Goal: Task Accomplishment & Management: Use online tool/utility

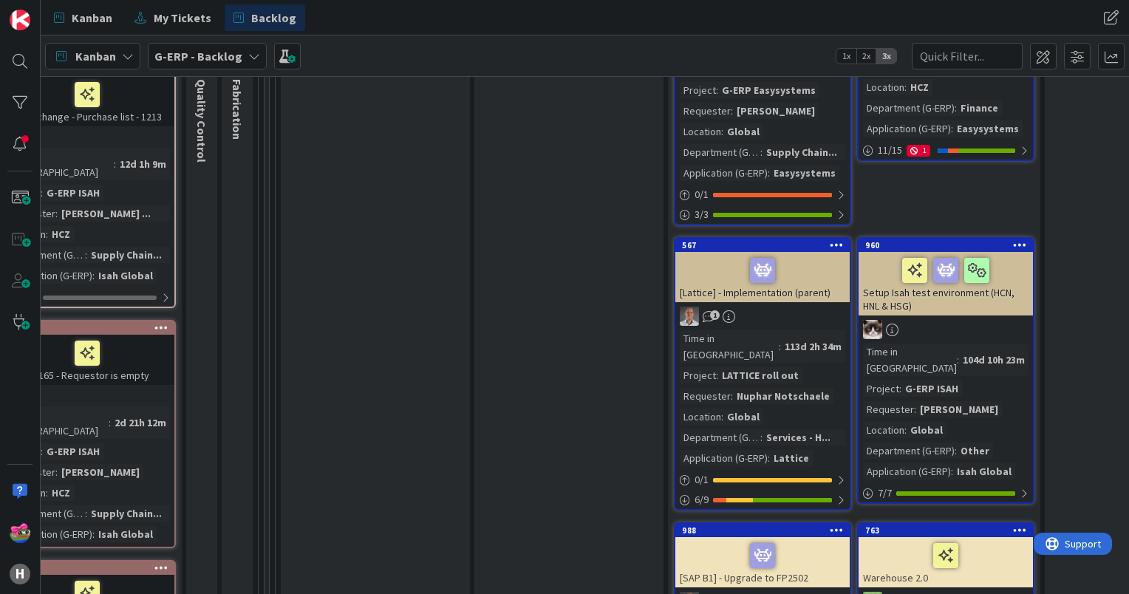
scroll to position [2216, 887]
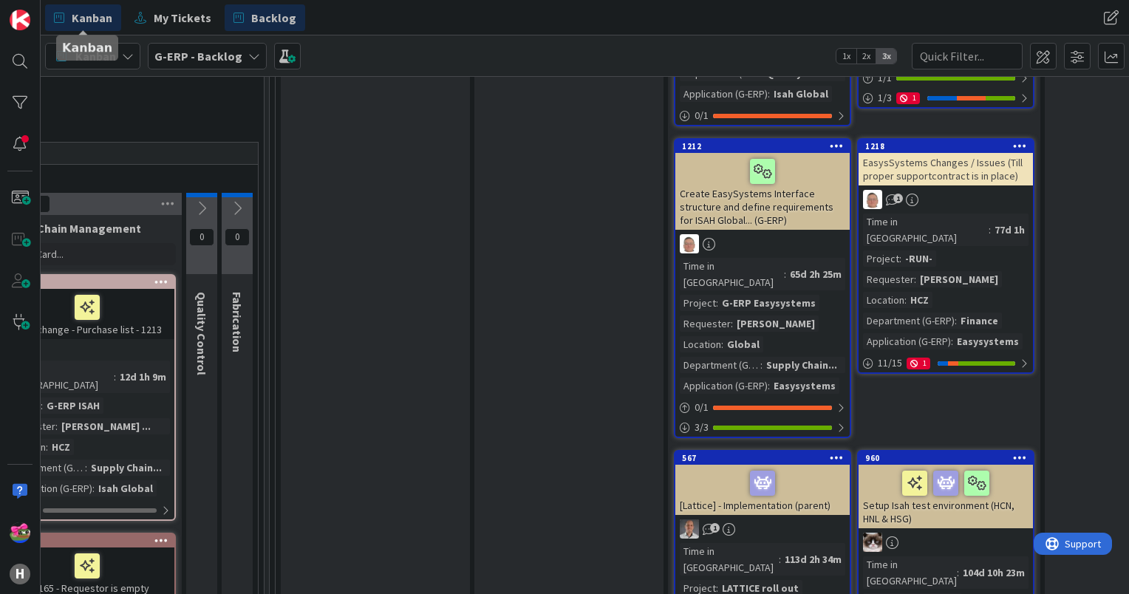
click at [80, 16] on span "Kanban" at bounding box center [92, 18] width 41 height 18
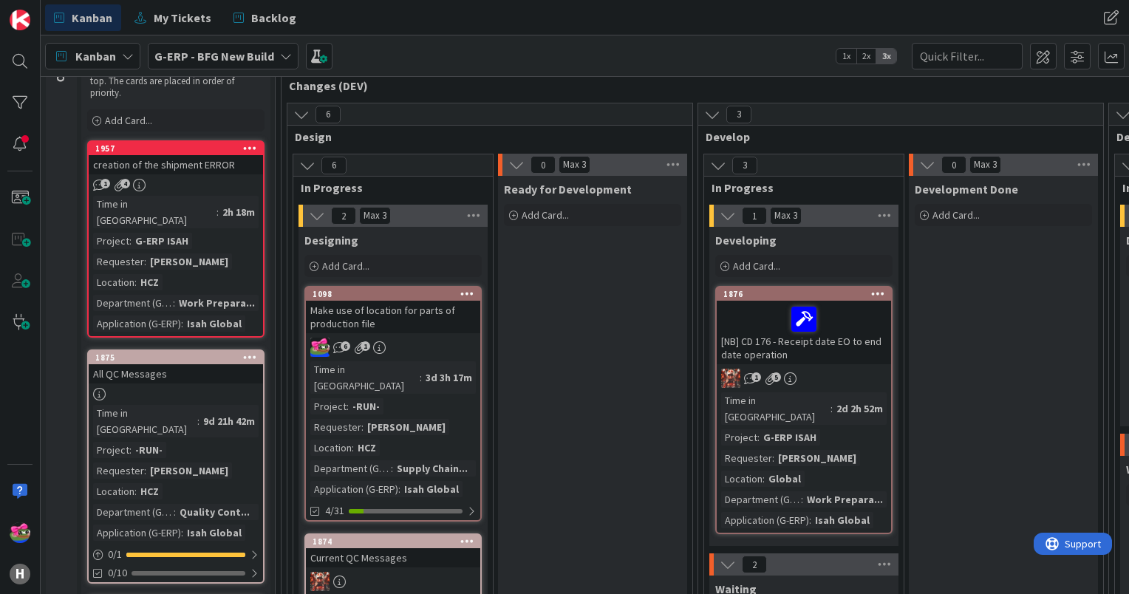
scroll to position [148, 0]
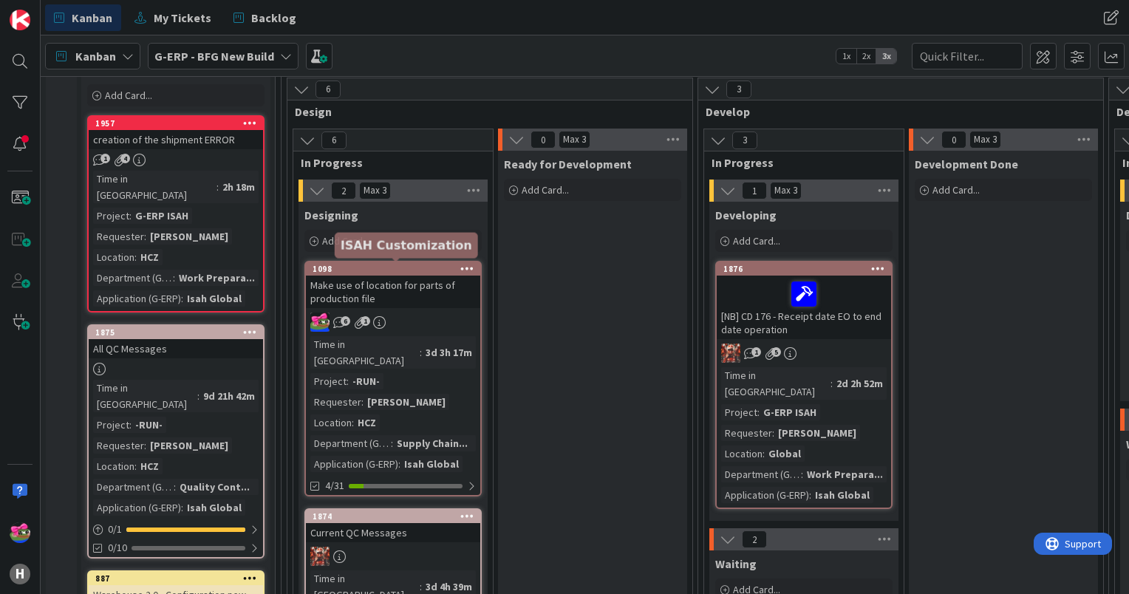
click at [406, 267] on div "1098" at bounding box center [397, 269] width 168 height 10
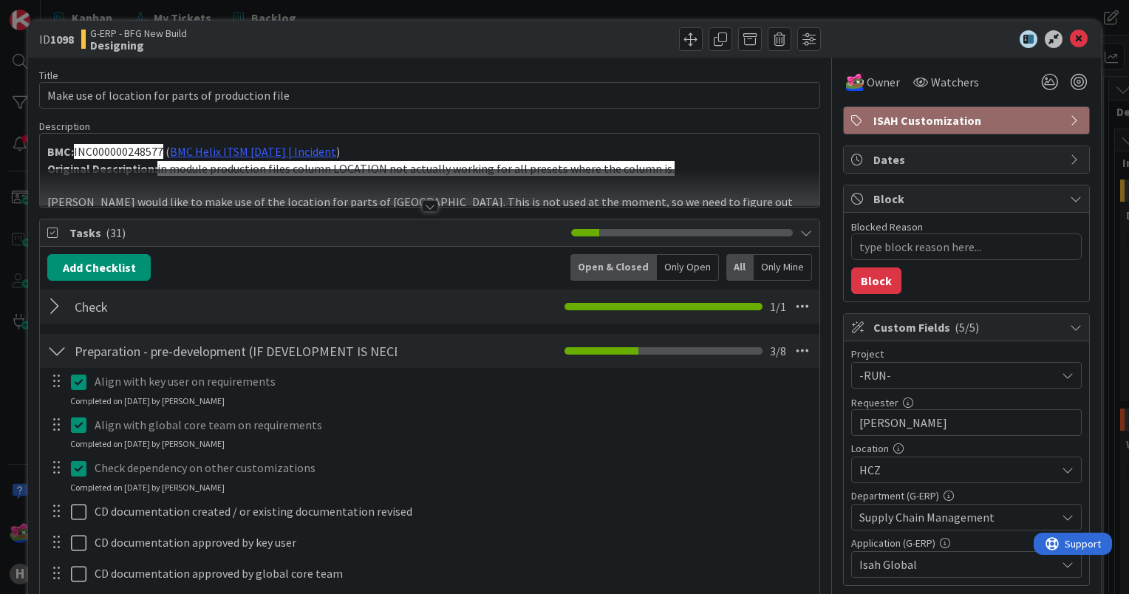
type textarea "x"
click at [1070, 41] on icon at bounding box center [1079, 39] width 18 height 18
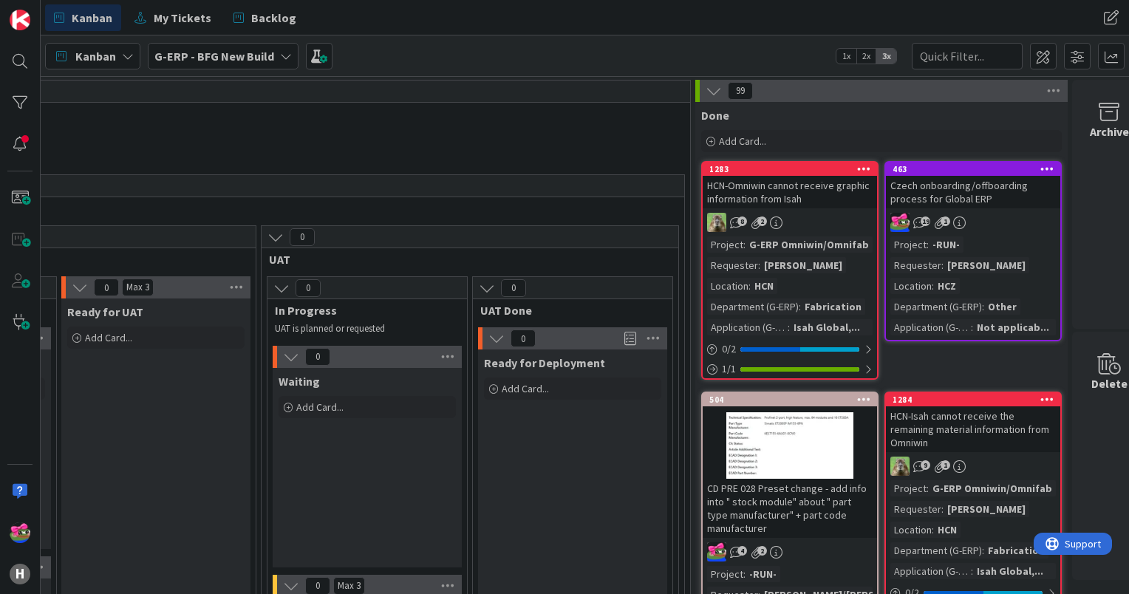
scroll to position [0, 2109]
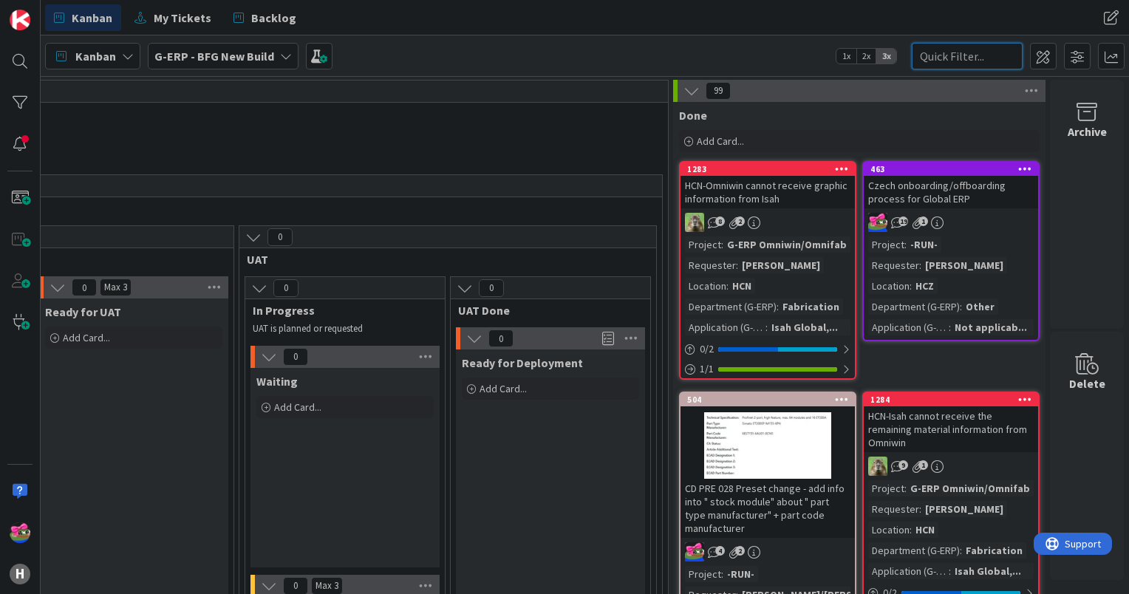
click at [938, 52] on input "text" at bounding box center [967, 56] width 111 height 27
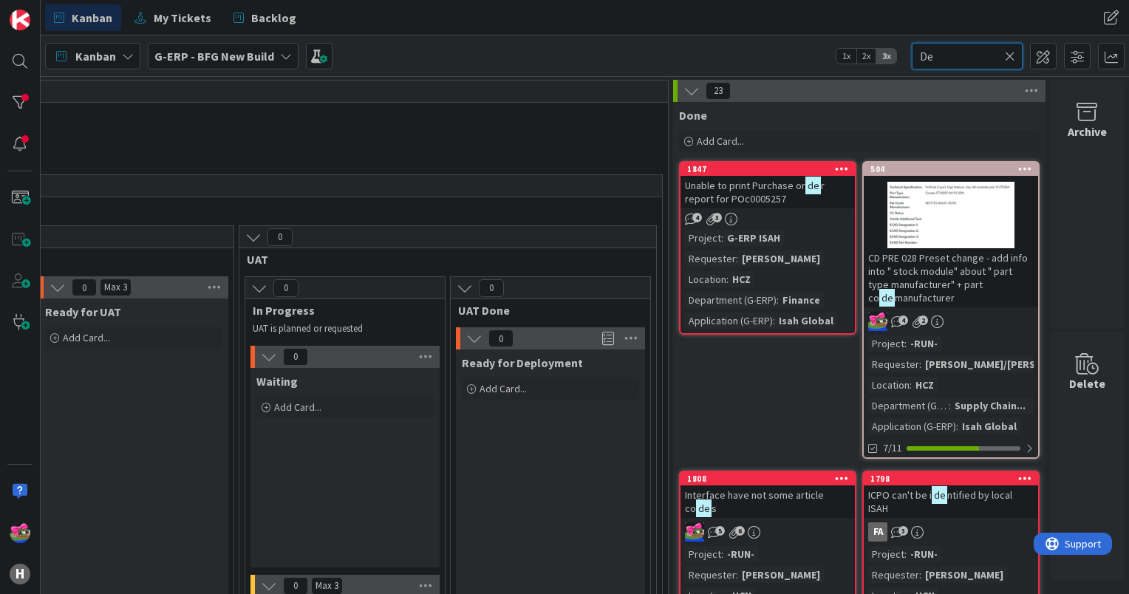
type input "D"
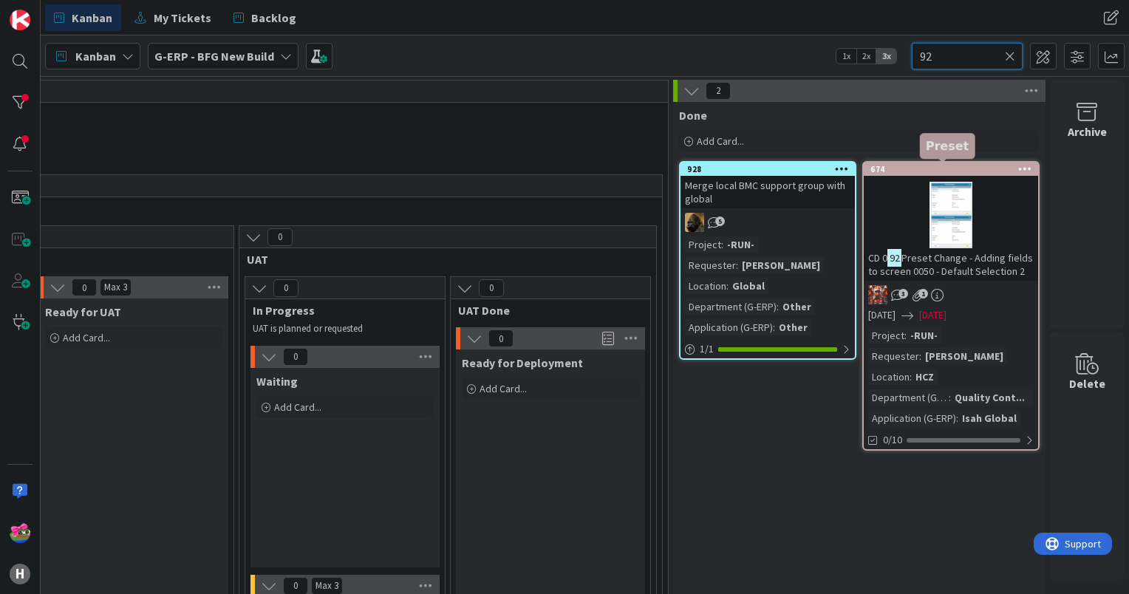
type input "92"
click at [949, 166] on div "674" at bounding box center [954, 169] width 168 height 10
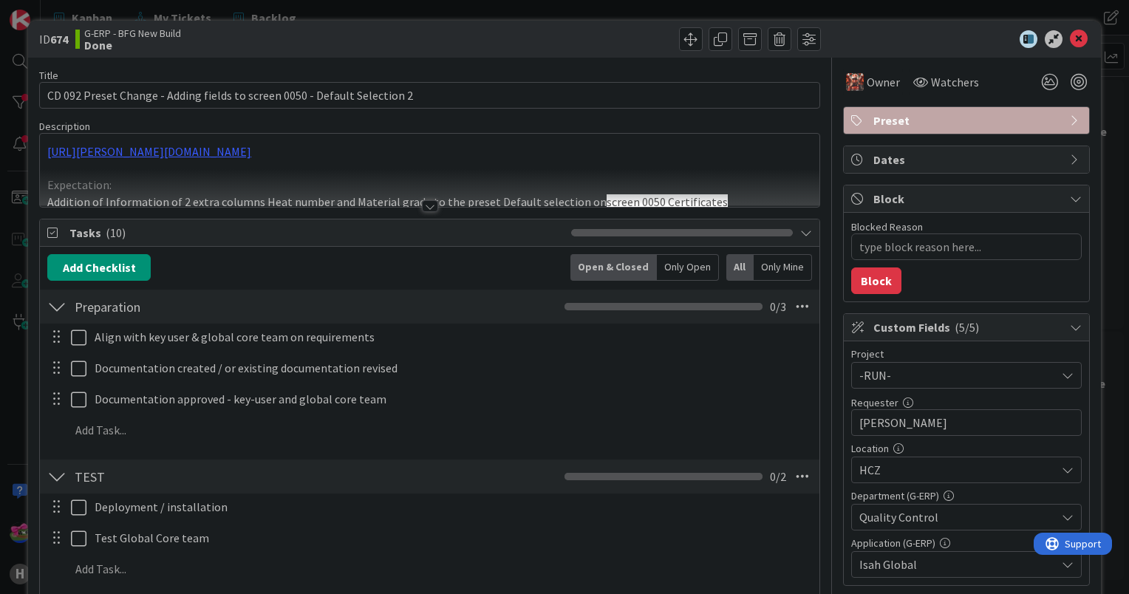
type textarea "x"
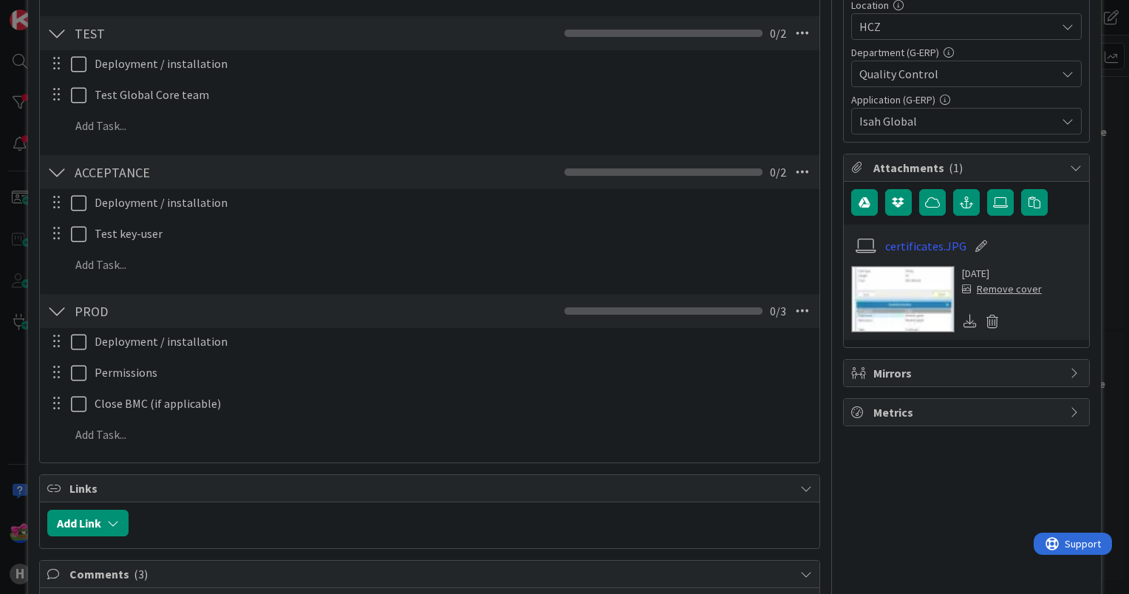
scroll to position [74, 0]
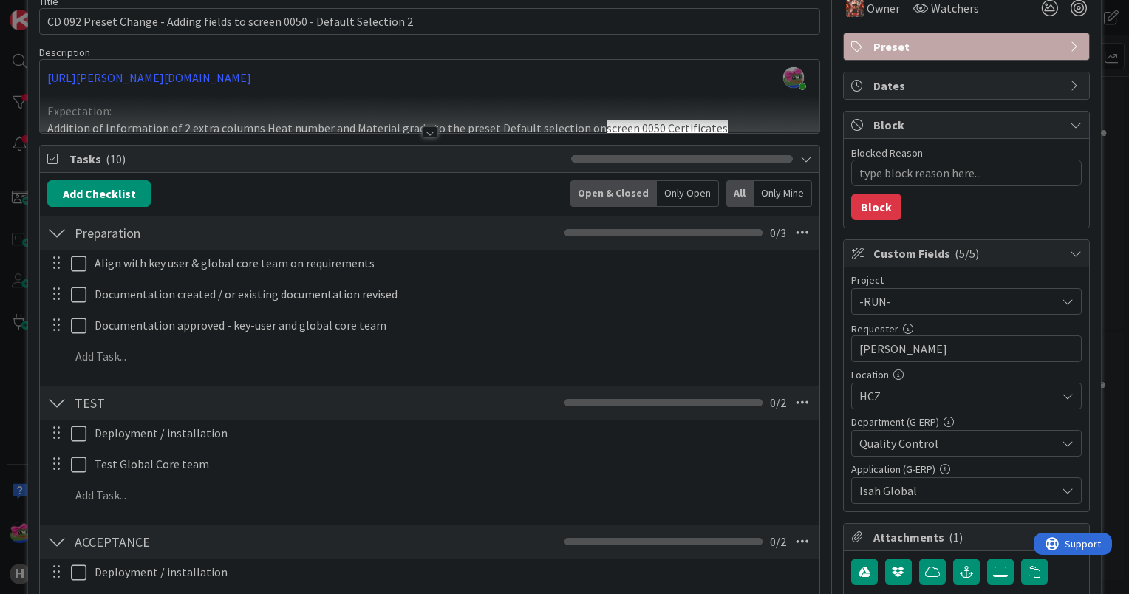
click at [427, 134] on div at bounding box center [430, 132] width 16 height 12
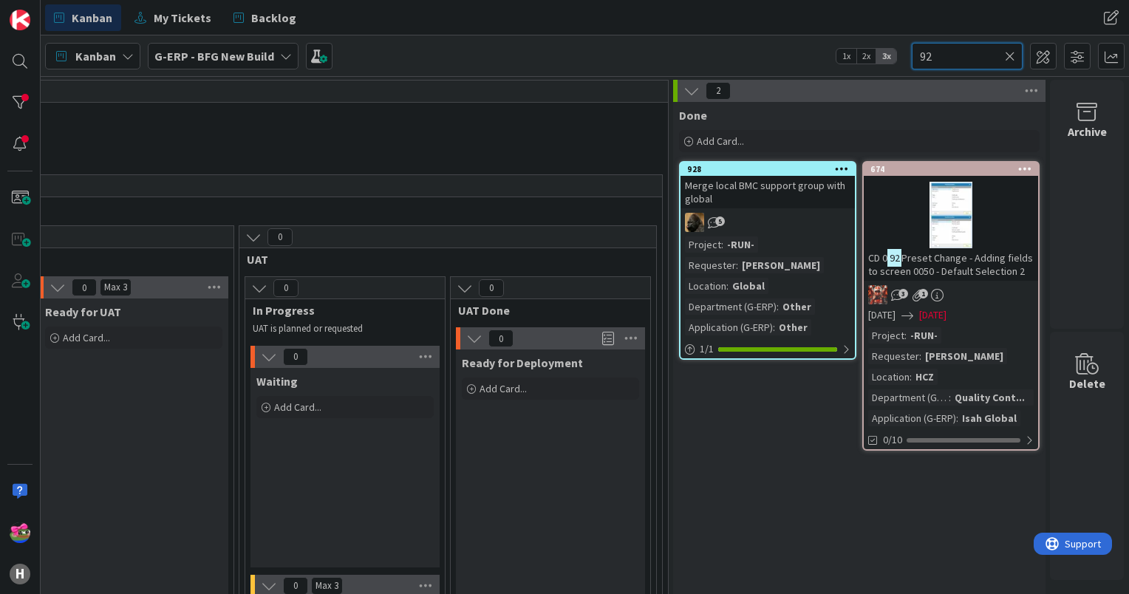
click at [1004, 56] on input "92" at bounding box center [967, 56] width 111 height 27
click at [1014, 50] on icon at bounding box center [1010, 56] width 10 height 13
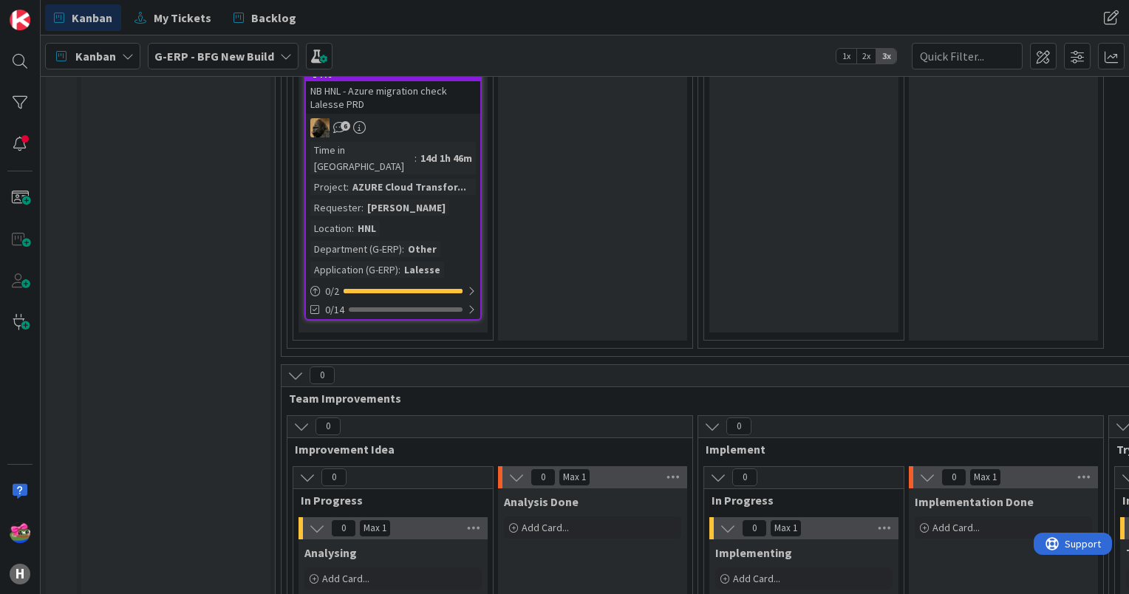
scroll to position [5045, 0]
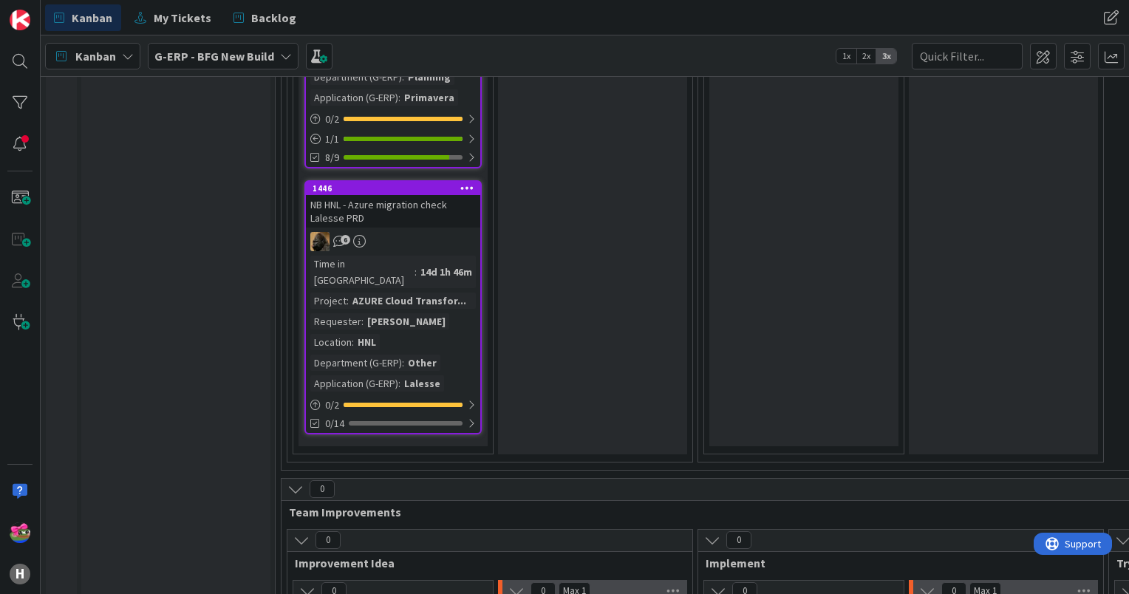
click at [293, 481] on icon at bounding box center [295, 489] width 16 height 16
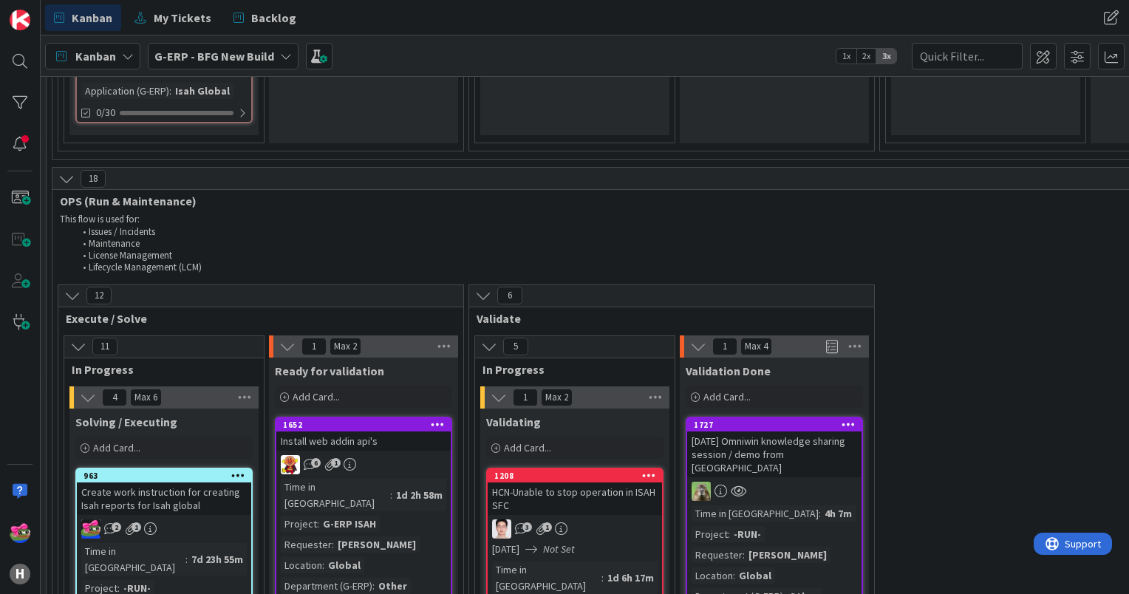
scroll to position [1951, 229]
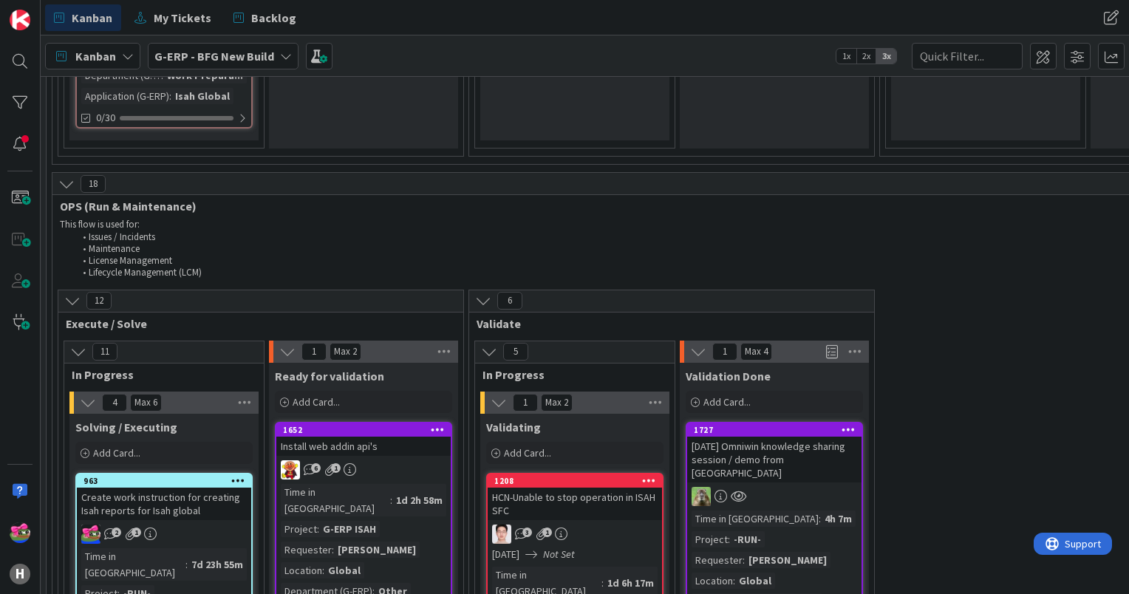
click at [351, 425] on div "1652" at bounding box center [367, 430] width 168 height 10
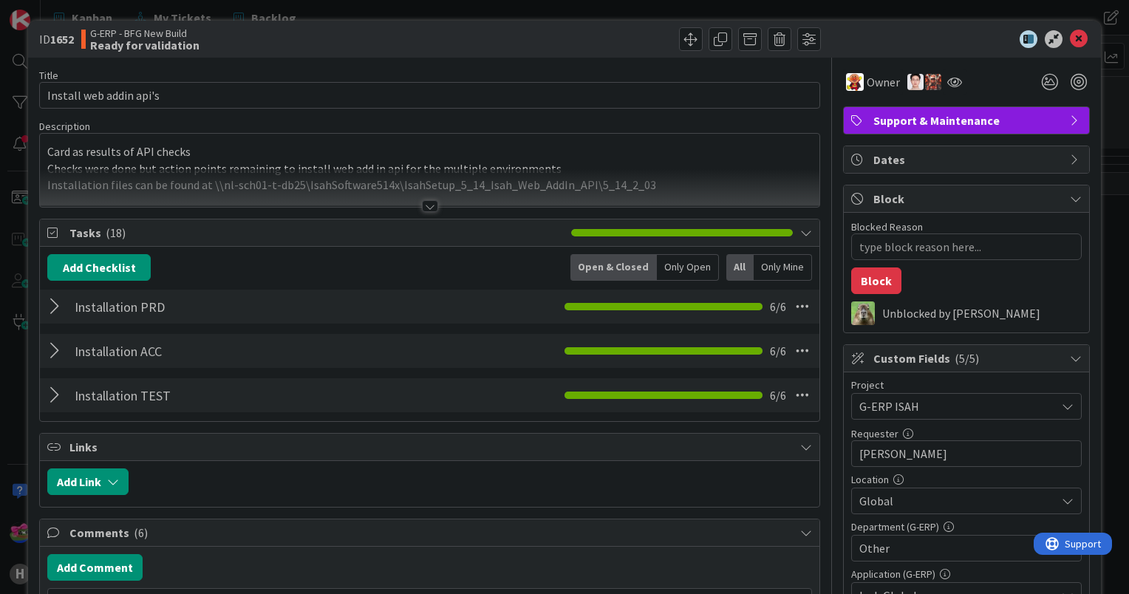
type textarea "x"
click at [1070, 35] on icon at bounding box center [1079, 39] width 18 height 18
